Goal: Task Accomplishment & Management: Complete application form

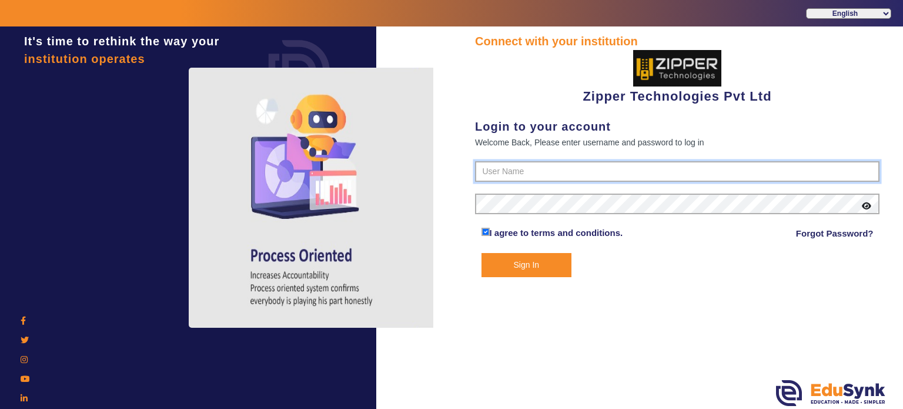
click at [502, 166] on input "text" at bounding box center [677, 171] width 405 height 21
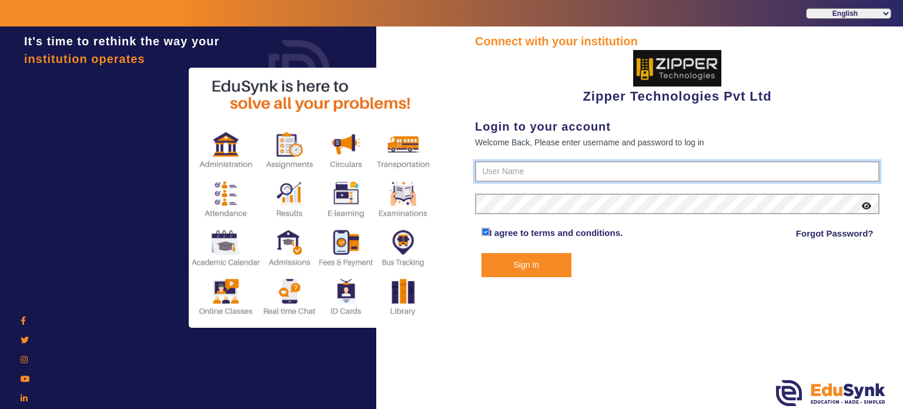
type input "1008790000"
click at [482, 253] on button "Sign In" at bounding box center [527, 265] width 91 height 24
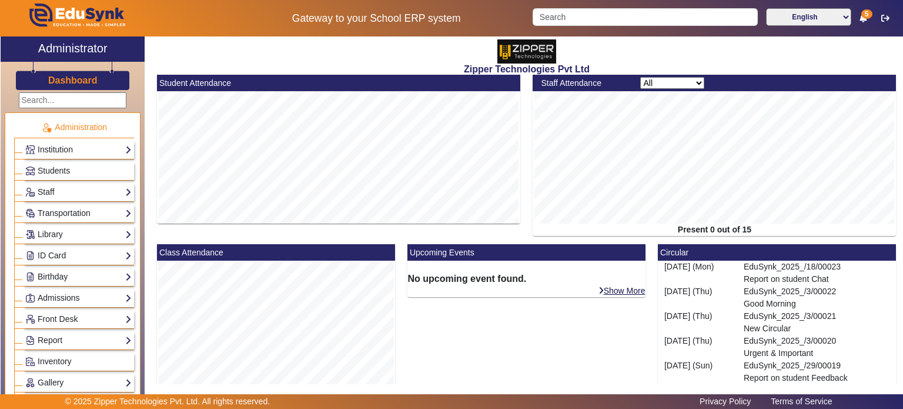
click at [567, 26] on div "English हिंदी (Hindi) ಕನ್ನಡ (Kannada) தமிழ் (Tamil) ଓଡିଆ (Odia) ਪੰਜਾਬੀ (Punjabi…" at bounding box center [715, 18] width 376 height 20
click at [564, 22] on input "Search" at bounding box center [645, 17] width 225 height 18
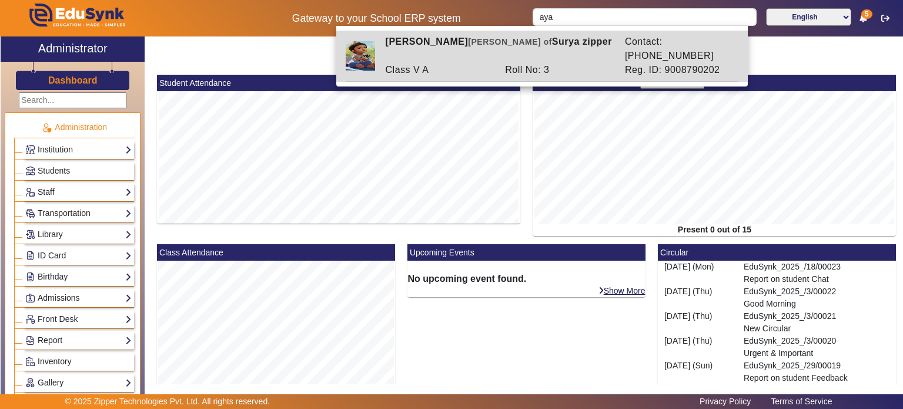
click at [543, 63] on div "Roll No: 3" at bounding box center [559, 70] width 120 height 14
type input "[PERSON_NAME]"
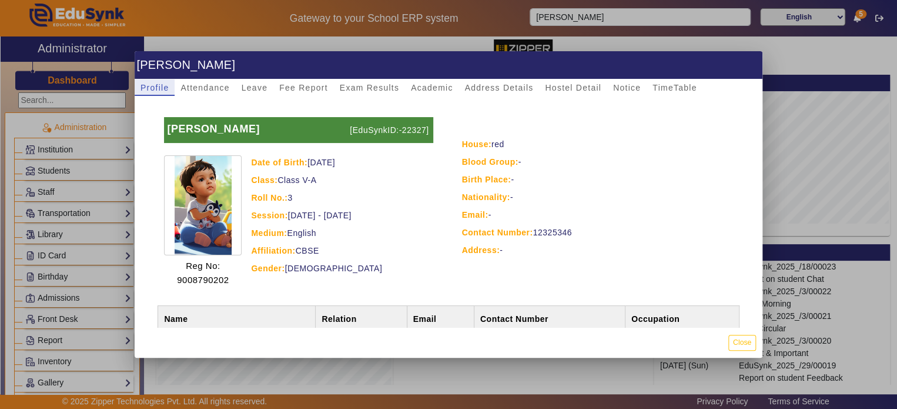
scroll to position [104, 0]
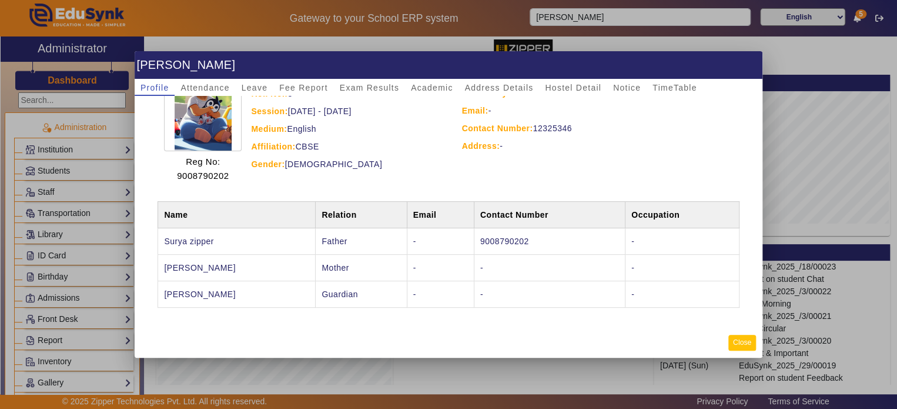
click at [737, 345] on button "Close" at bounding box center [743, 343] width 28 height 16
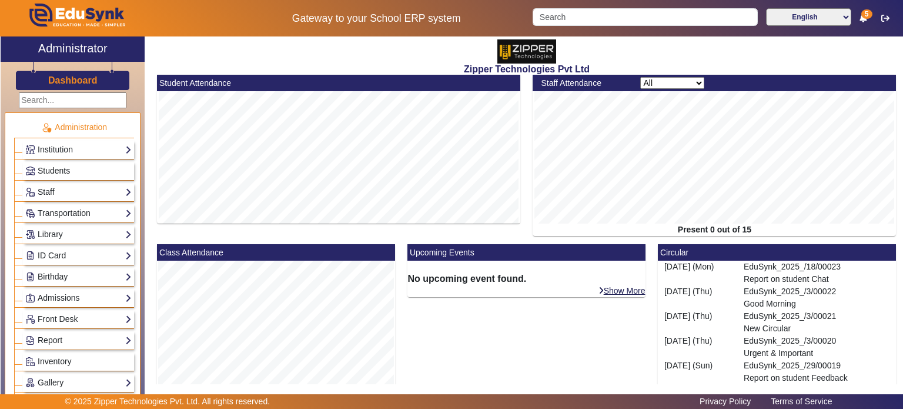
click at [68, 170] on span "Students" at bounding box center [54, 170] width 32 height 9
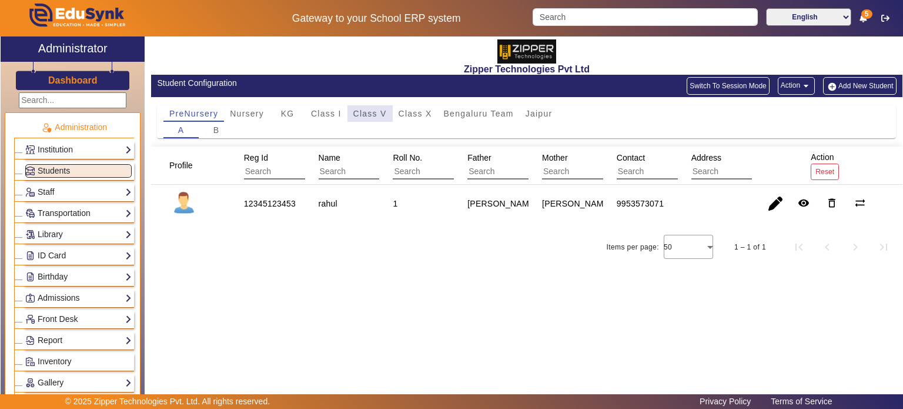
click at [384, 111] on span "Class V" at bounding box center [370, 113] width 34 height 8
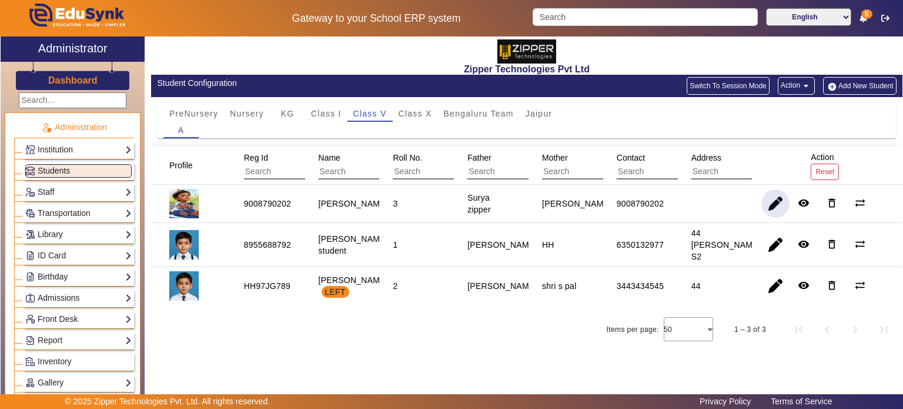
click at [772, 205] on span "button" at bounding box center [776, 203] width 28 height 28
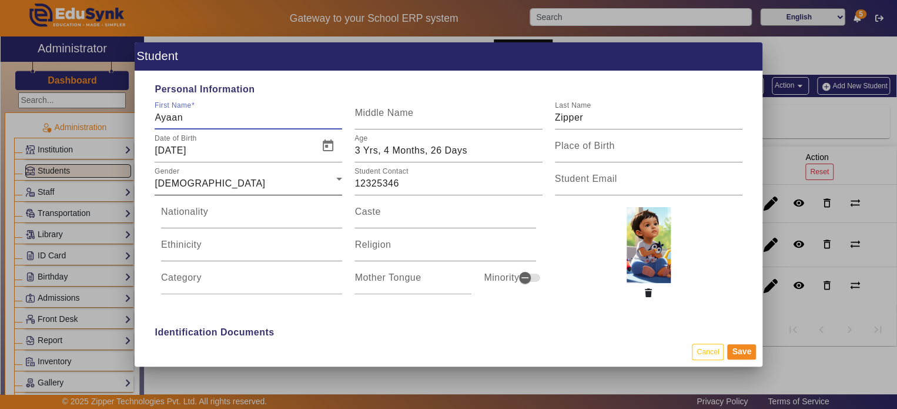
type input "10:00 am"
type input "7:26 pm"
click at [709, 349] on button "Cancel" at bounding box center [708, 351] width 32 height 16
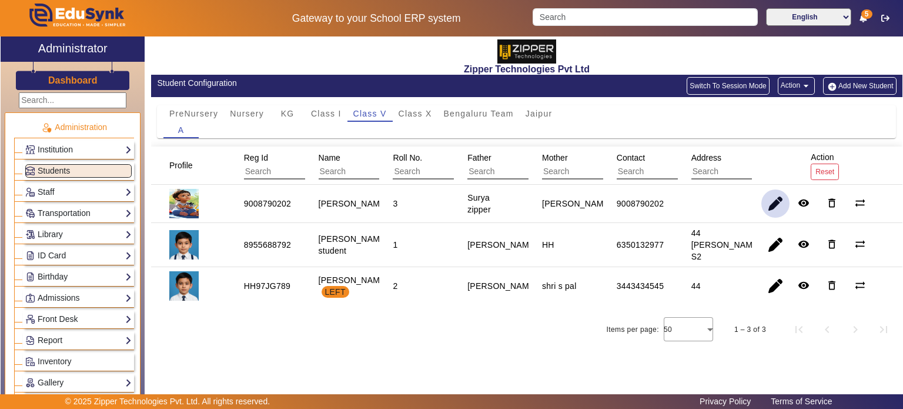
click at [769, 205] on span "button" at bounding box center [776, 203] width 28 height 28
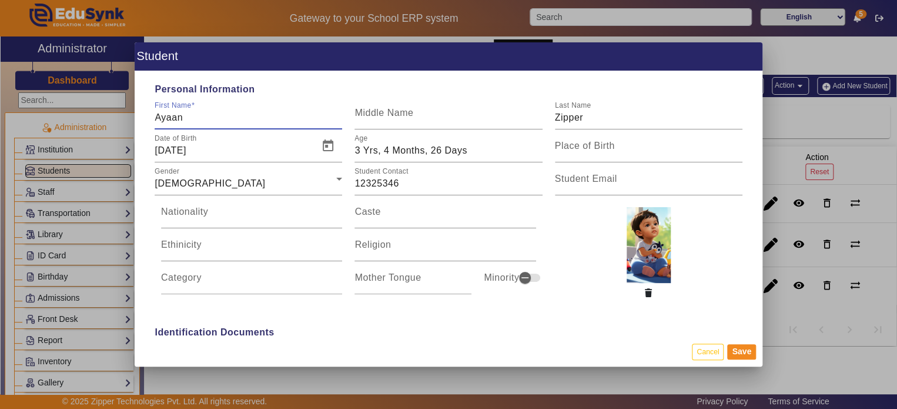
type input "10:00 am"
type input "7:26 pm"
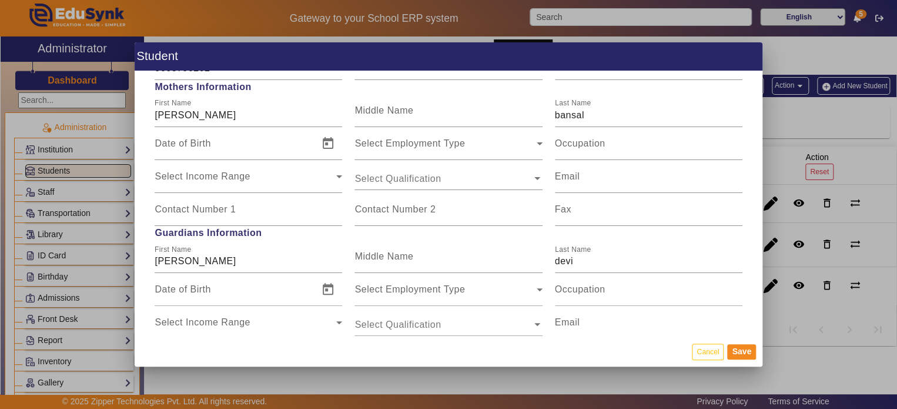
scroll to position [1028, 0]
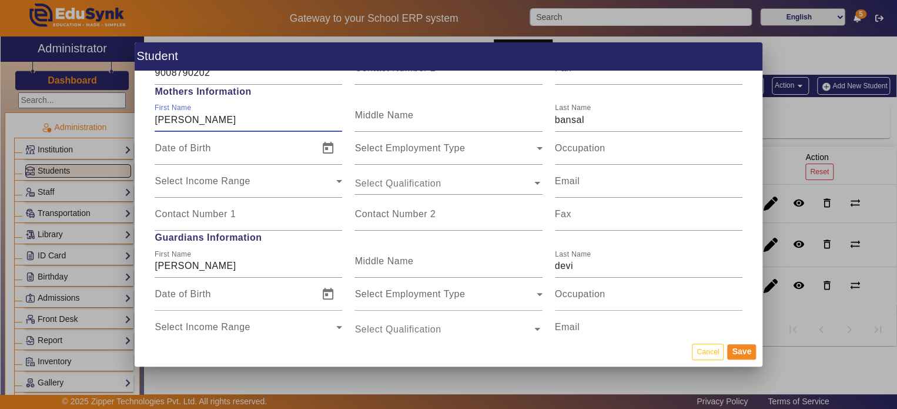
click at [182, 121] on input "[PERSON_NAME]" at bounding box center [249, 120] width 188 height 14
